Goal: Task Accomplishment & Management: Use online tool/utility

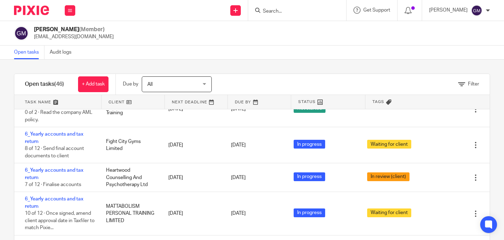
scroll to position [880, 0]
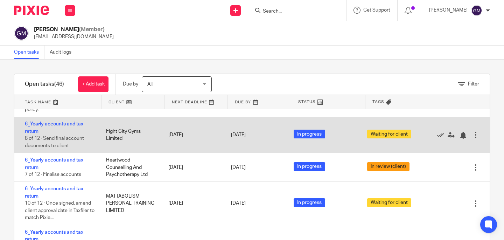
click at [61, 135] on div "6_Yearly accounts and tax return 8 of 12 · Send final account documents to clie…" at bounding box center [56, 135] width 85 height 36
click at [62, 133] on link "6_Yearly accounts and tax return" at bounding box center [54, 127] width 58 height 12
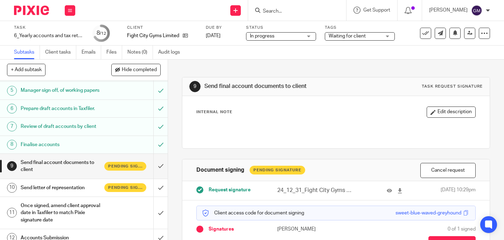
scroll to position [85, 0]
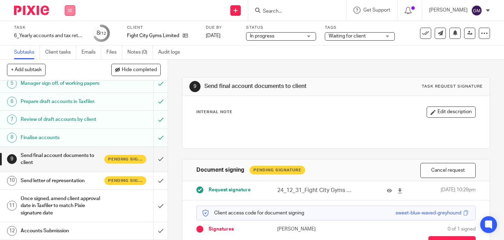
click at [70, 7] on button at bounding box center [70, 10] width 10 height 10
click at [71, 64] on link "Team" at bounding box center [66, 63] width 12 height 5
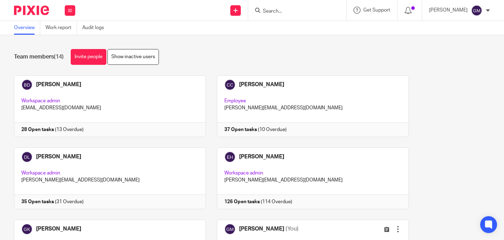
scroll to position [150, 0]
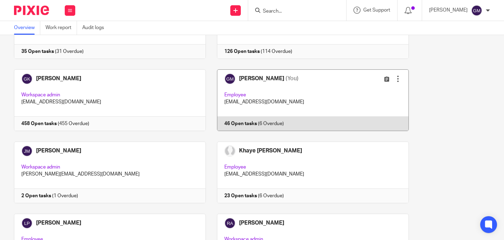
click at [310, 106] on link at bounding box center [307, 100] width 203 height 62
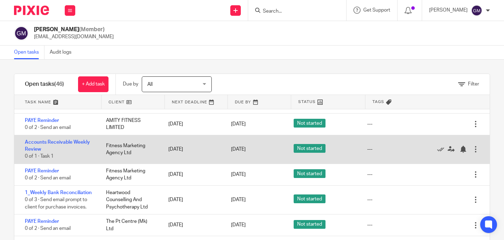
scroll to position [430, 0]
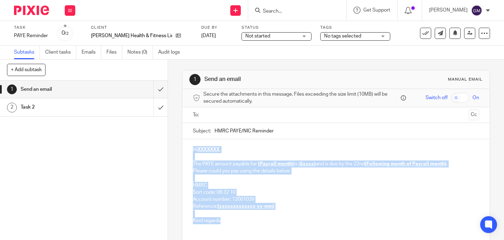
drag, startPoint x: 190, startPoint y: 149, endPoint x: 227, endPoint y: 225, distance: 84.3
click at [227, 225] on div "Hi XXXXXXX , The PAYE amount payable for {Payroll month} is { £xxxx} and is due…" at bounding box center [335, 184] width 307 height 90
paste div
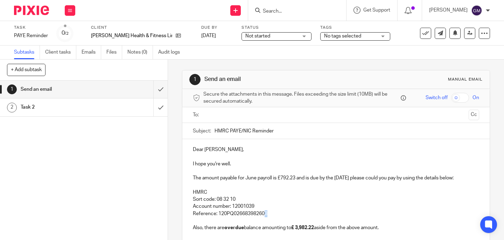
click at [265, 214] on p "Reference: 120PQ026683982603" at bounding box center [336, 213] width 286 height 7
drag, startPoint x: 348, startPoint y: 177, endPoint x: 355, endPoint y: 179, distance: 7.7
click at [355, 179] on p "The amount payable for June payroll is £792.23 and is due by the 22nd July plea…" at bounding box center [336, 177] width 286 height 7
drag, startPoint x: 250, startPoint y: 179, endPoint x: 254, endPoint y: 180, distance: 4.0
click at [254, 180] on p "The amount payable for June payroll is £792.23 and is due by the 22nd August pl…" at bounding box center [336, 177] width 286 height 7
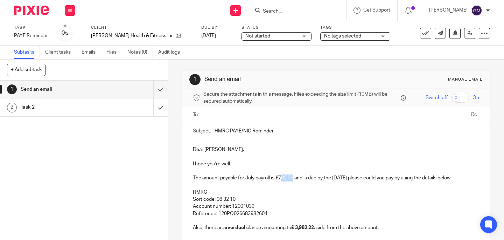
drag, startPoint x: 281, startPoint y: 178, endPoint x: 292, endPoint y: 178, distance: 10.8
click at [292, 178] on p "The amount payable for July payroll is £792.23 and is due by the 22nd August pl…" at bounding box center [336, 177] width 286 height 7
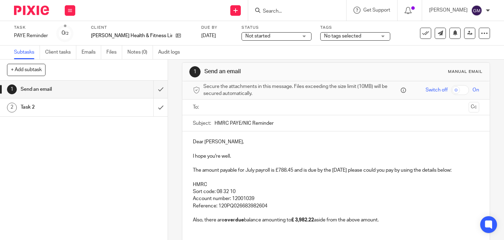
scroll to position [8, 0]
drag, startPoint x: 296, startPoint y: 220, endPoint x: 314, endPoint y: 221, distance: 18.2
click at [314, 221] on strong "£ 3,982.22" at bounding box center [302, 219] width 23 height 5
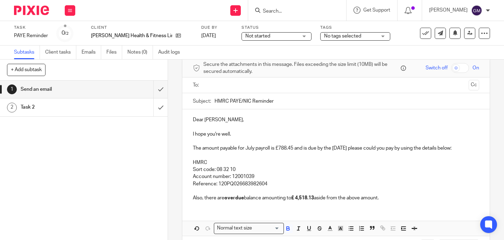
scroll to position [0, 0]
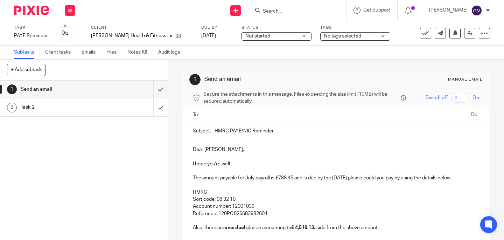
click at [243, 120] on ul at bounding box center [336, 115] width 264 height 12
click at [243, 117] on input "text" at bounding box center [336, 115] width 260 height 8
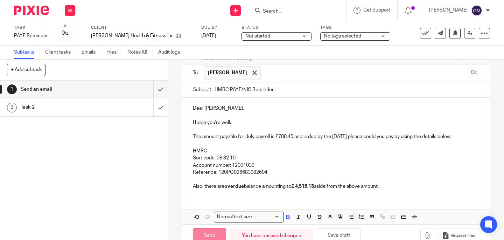
scroll to position [60, 0]
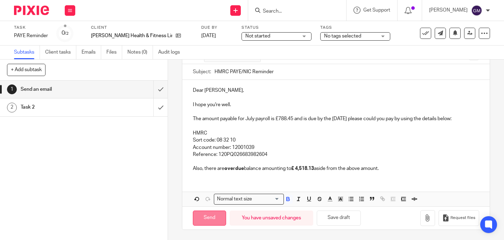
click at [214, 217] on input "Send" at bounding box center [209, 217] width 33 height 15
type input "Sent"
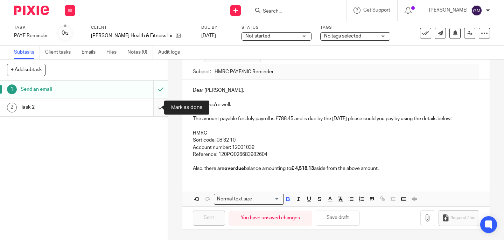
click at [151, 110] on input "submit" at bounding box center [84, 106] width 168 height 17
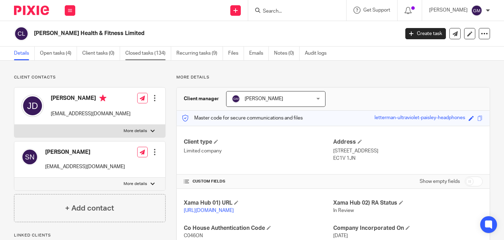
click at [137, 55] on link "Closed tasks (134)" at bounding box center [148, 54] width 46 height 14
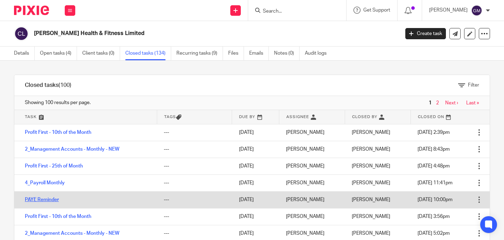
click at [43, 200] on link "PAYE Reminder" at bounding box center [42, 199] width 34 height 5
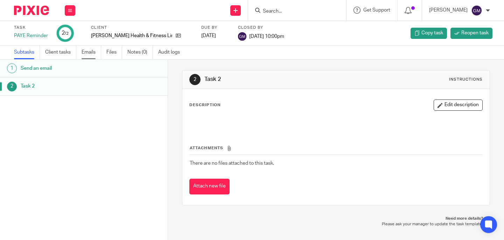
click at [88, 51] on link "Emails" at bounding box center [91, 52] width 20 height 14
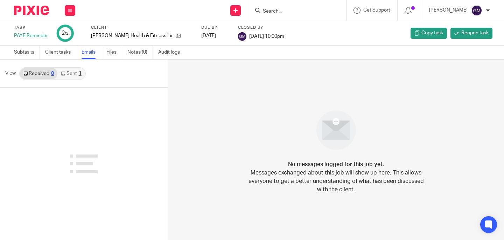
click at [69, 74] on link "Sent 1" at bounding box center [70, 73] width 27 height 11
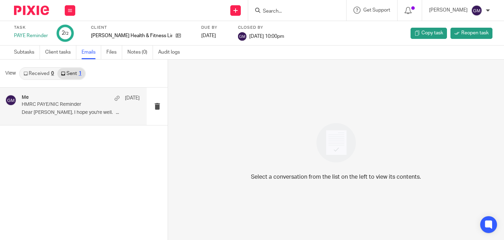
click at [77, 109] on div "Me [DATE] HMRC PAYE/NIC Reminder Dear [PERSON_NAME], I hope you're well. ..." at bounding box center [81, 105] width 118 height 23
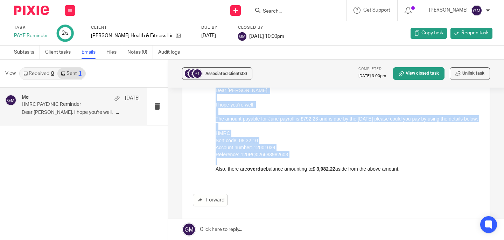
scroll to position [79, 0]
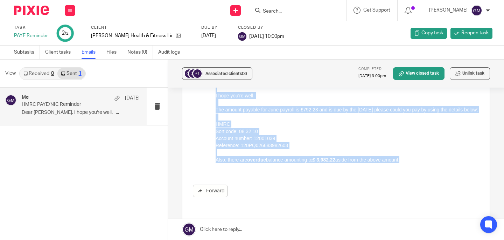
drag, startPoint x: 216, startPoint y: 81, endPoint x: 414, endPoint y: 176, distance: 218.8
click html "Dear Julia, I hope you're well. The amount payable for June payroll is £792.23 …"
copy div "Dear Julia, I hope you're well. The amount payable for June payroll is £792.23 …"
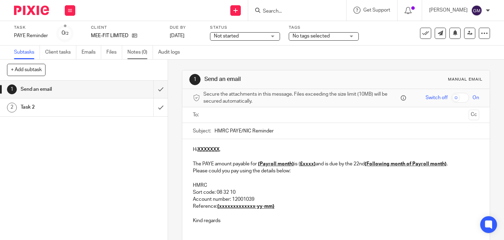
click at [139, 52] on link "Notes (0)" at bounding box center [140, 52] width 26 height 14
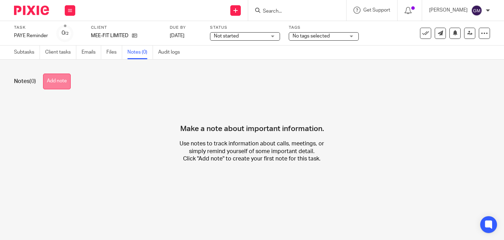
click at [59, 78] on button "Add note" at bounding box center [57, 81] width 28 height 16
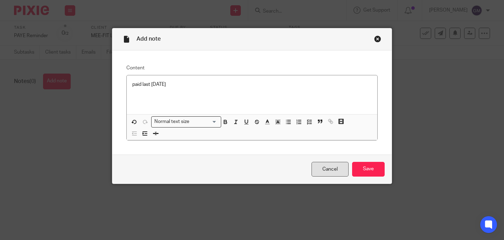
drag, startPoint x: 373, startPoint y: 170, endPoint x: 342, endPoint y: 163, distance: 31.4
click at [373, 170] on input "Save" at bounding box center [368, 169] width 33 height 15
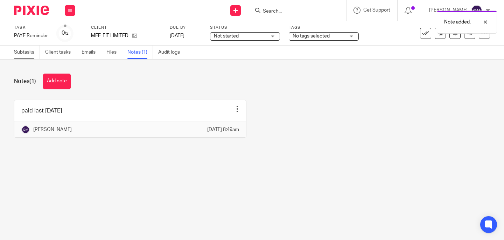
click at [26, 51] on link "Subtasks" at bounding box center [27, 52] width 26 height 14
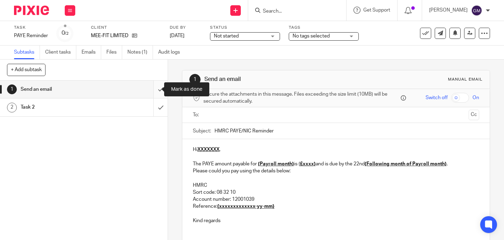
click at [158, 92] on input "submit" at bounding box center [84, 88] width 168 height 17
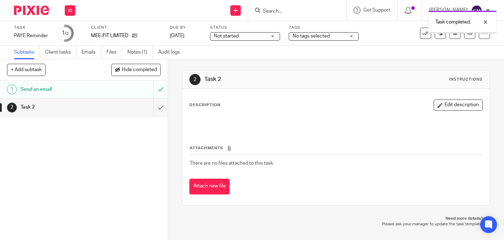
click at [155, 109] on input "submit" at bounding box center [84, 106] width 168 height 17
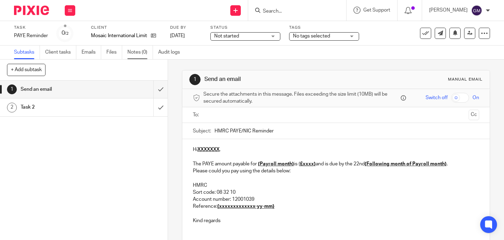
drag, startPoint x: 131, startPoint y: 50, endPoint x: 133, endPoint y: 56, distance: 6.3
click at [131, 50] on link "Notes (0)" at bounding box center [140, 52] width 26 height 14
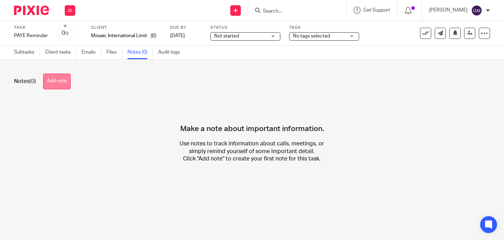
click at [60, 81] on button "Add note" at bounding box center [57, 81] width 28 height 16
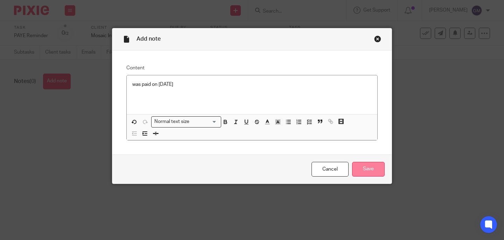
click at [371, 169] on input "Save" at bounding box center [368, 169] width 33 height 15
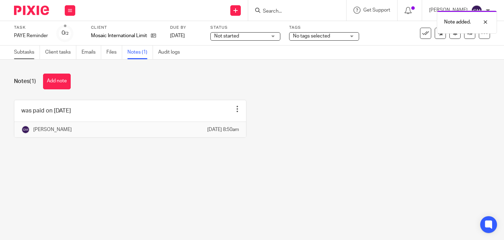
click at [27, 52] on link "Subtasks" at bounding box center [27, 52] width 26 height 14
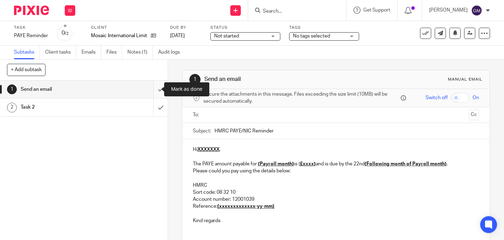
click at [155, 91] on input "submit" at bounding box center [84, 88] width 168 height 17
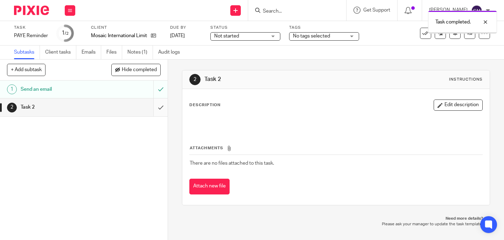
click at [157, 109] on input "submit" at bounding box center [84, 106] width 168 height 17
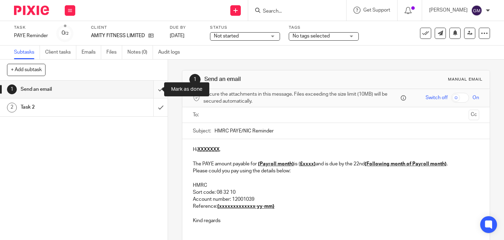
click at [151, 86] on input "submit" at bounding box center [84, 88] width 168 height 17
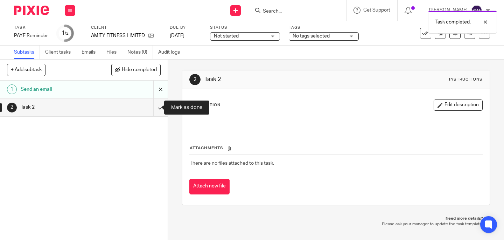
drag, startPoint x: 154, startPoint y: 105, endPoint x: 155, endPoint y: 90, distance: 15.1
click at [154, 105] on input "submit" at bounding box center [84, 106] width 168 height 17
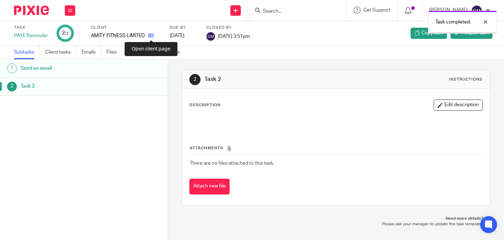
click at [150, 37] on icon at bounding box center [150, 35] width 5 height 5
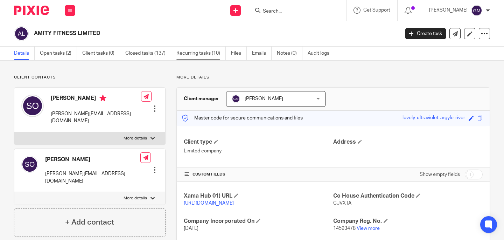
click at [186, 52] on link "Recurring tasks (10)" at bounding box center [200, 54] width 49 height 14
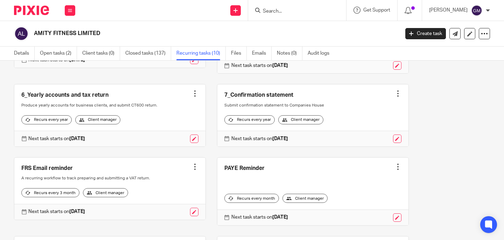
scroll to position [204, 0]
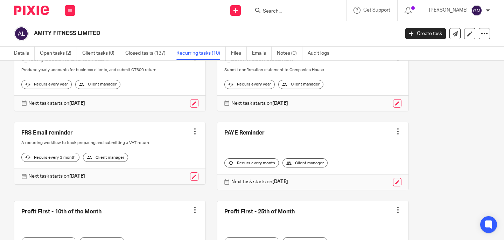
click at [394, 135] on div at bounding box center [397, 131] width 7 height 7
click at [378, 195] on span "Cancel schedule" at bounding box center [363, 192] width 37 height 5
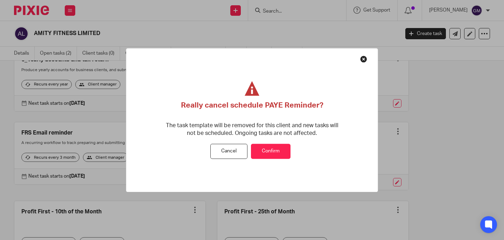
click at [263, 151] on button "Confirm" at bounding box center [271, 151] width 40 height 15
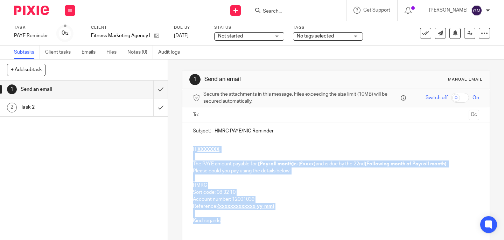
drag, startPoint x: 193, startPoint y: 154, endPoint x: 230, endPoint y: 219, distance: 74.4
click at [230, 219] on div "Hi XXXXXXX , The PAYE amount payable for {Payroll month} is { £xxxx} and is due…" at bounding box center [335, 184] width 307 height 90
paste div
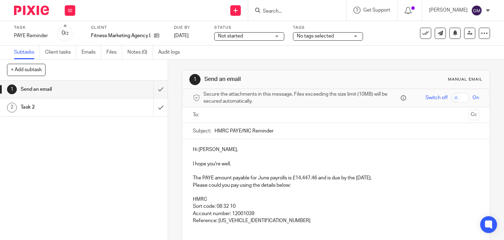
drag, startPoint x: 369, startPoint y: 178, endPoint x: 378, endPoint y: 178, distance: 9.4
click at [378, 178] on p "The PAYE amount payable for June payrolls is £14,447.46 and is due by the [DATE…" at bounding box center [336, 177] width 286 height 7
click at [217, 117] on input "text" at bounding box center [336, 115] width 260 height 8
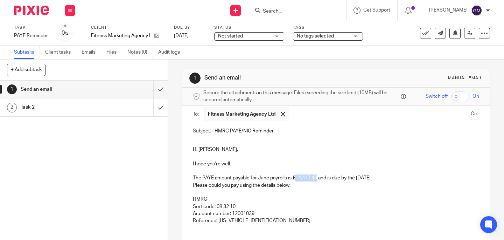
drag, startPoint x: 295, startPoint y: 178, endPoint x: 315, endPoint y: 177, distance: 20.0
click at [315, 177] on p "The PAYE amount payable for June payrolls is £14,447.46 and is due by the 22nd …" at bounding box center [336, 177] width 286 height 7
click at [294, 178] on p "The PAYE amount payable for June payrolls is ££15,098.03 and is due by the 22nd…" at bounding box center [336, 177] width 286 height 7
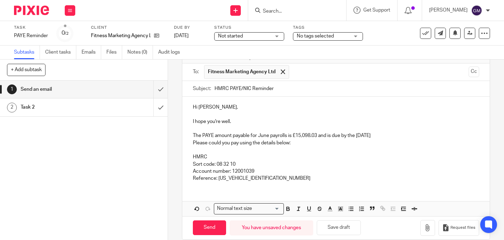
scroll to position [43, 0]
click at [312, 166] on p "Sort code: 08 32 10" at bounding box center [336, 164] width 286 height 7
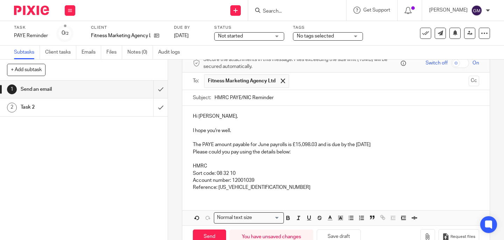
scroll to position [53, 0]
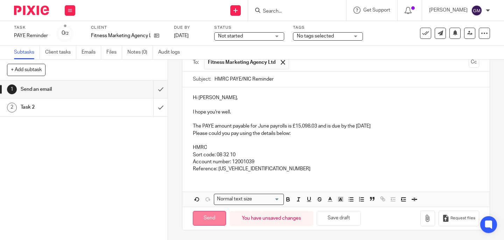
click at [203, 219] on input "Send" at bounding box center [209, 218] width 33 height 15
type input "Sent"
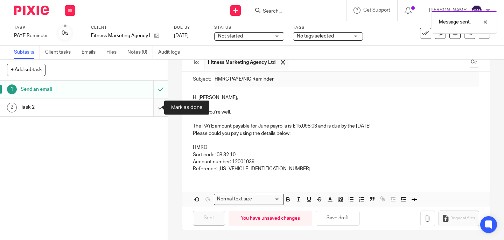
click at [156, 106] on input "submit" at bounding box center [84, 106] width 168 height 17
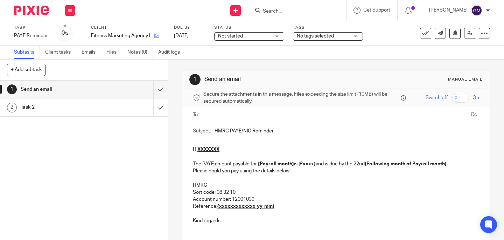
click at [156, 38] on link at bounding box center [154, 35] width 9 height 7
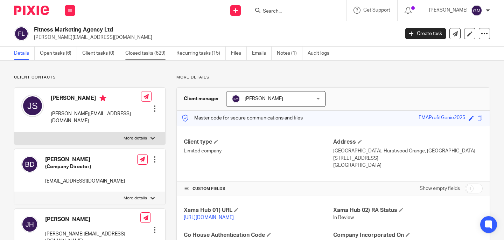
click at [158, 56] on link "Closed tasks (629)" at bounding box center [148, 54] width 46 height 14
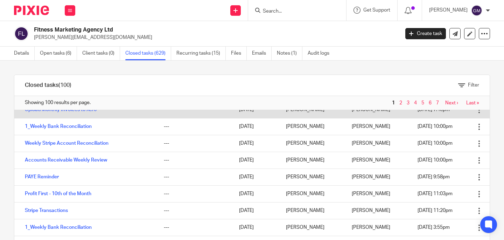
scroll to position [404, 0]
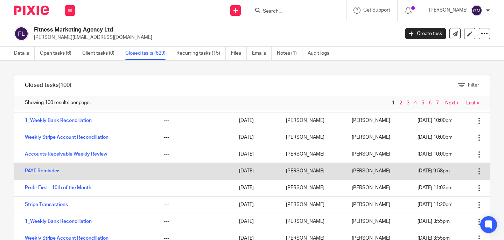
click at [51, 170] on link "PAYE Reminder" at bounding box center [42, 170] width 34 height 5
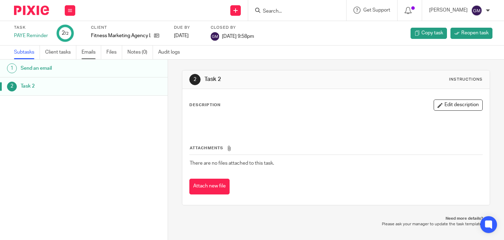
click at [93, 53] on link "Emails" at bounding box center [91, 52] width 20 height 14
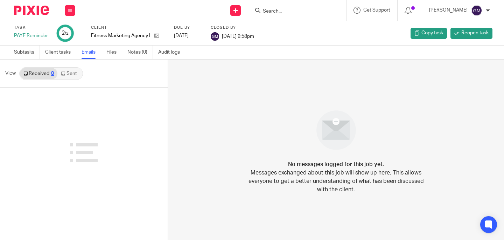
click at [75, 76] on link "Sent" at bounding box center [69, 73] width 24 height 11
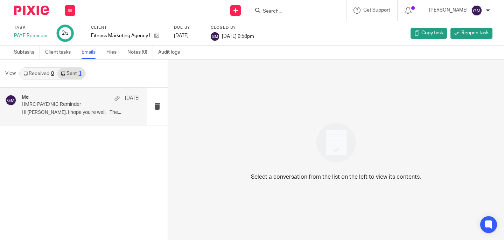
drag, startPoint x: 76, startPoint y: 116, endPoint x: 81, endPoint y: 115, distance: 5.7
click at [76, 116] on div "Me [DATE] HMRC PAYE/NIC Reminder Hi [PERSON_NAME], I hope you're well. The..." at bounding box center [81, 105] width 118 height 23
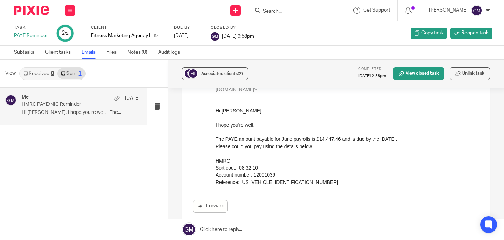
scroll to position [55, 0]
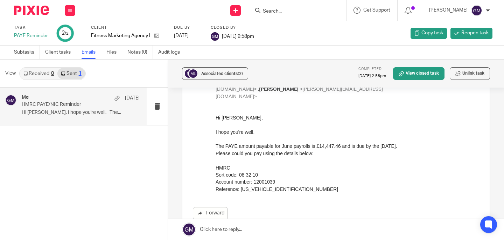
drag, startPoint x: 429, startPoint y: 226, endPoint x: 293, endPoint y: 184, distance: 141.9
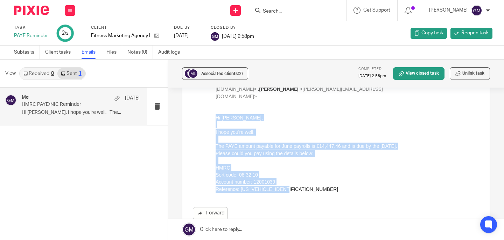
drag, startPoint x: 294, startPoint y: 191, endPoint x: 213, endPoint y: 115, distance: 111.1
click html "Hi [PERSON_NAME], I hope you're well. The PAYE amount payable for June payrolls…"
copy div "Hi [PERSON_NAME], I hope you're well. The PAYE amount payable for June payrolls…"
